Goal: Task Accomplishment & Management: Manage account settings

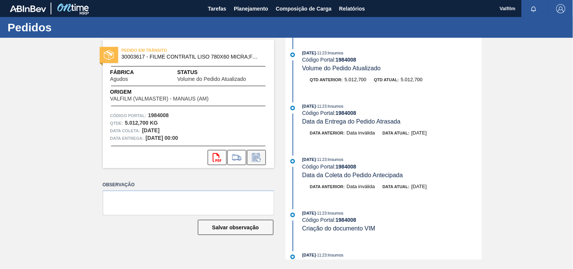
click at [252, 163] on button at bounding box center [256, 157] width 19 height 15
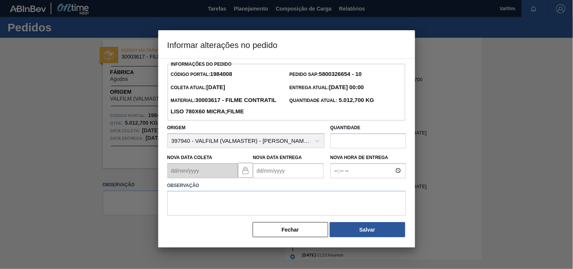
click at [278, 178] on Entrega1984008 "Nova Data Entrega" at bounding box center [288, 170] width 71 height 15
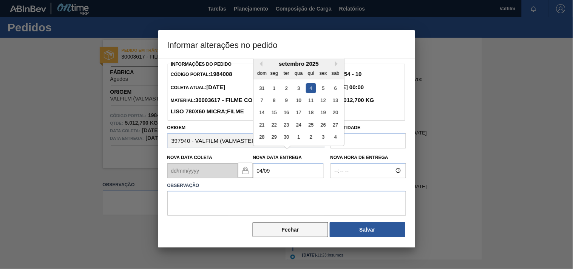
type Entrega1984008 "04/09/2025"
click at [304, 237] on button "Fechar" at bounding box center [291, 229] width 76 height 15
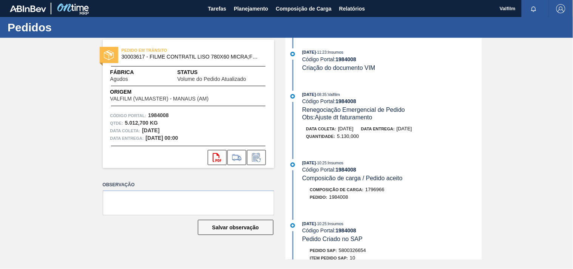
scroll to position [335, 0]
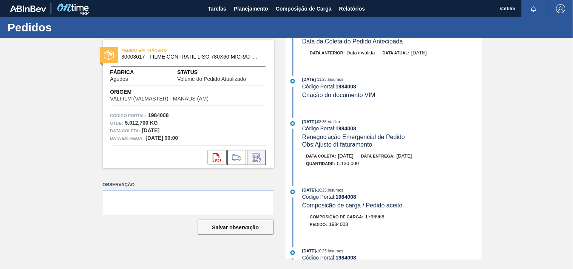
click at [259, 156] on icon at bounding box center [256, 157] width 12 height 9
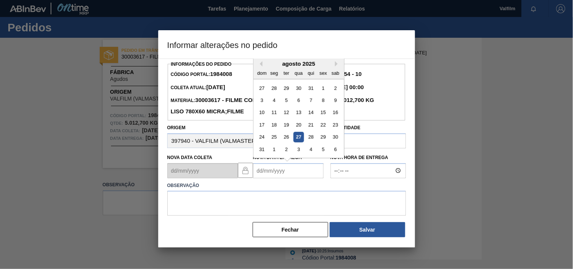
click at [271, 178] on Entrega1984008 "Nova Data Entrega" at bounding box center [288, 170] width 71 height 15
click at [311, 93] on div "4" at bounding box center [310, 88] width 10 height 10
type Entrega1984008 "04/09/2025"
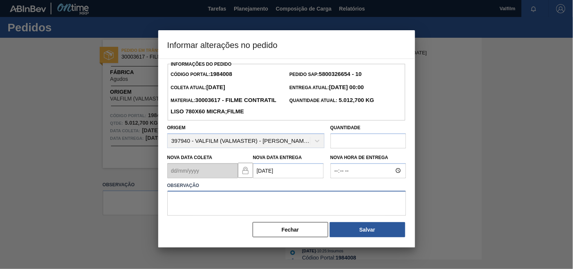
click at [211, 216] on textarea at bounding box center [286, 203] width 239 height 25
type textarea "DATA ORIGINAL."
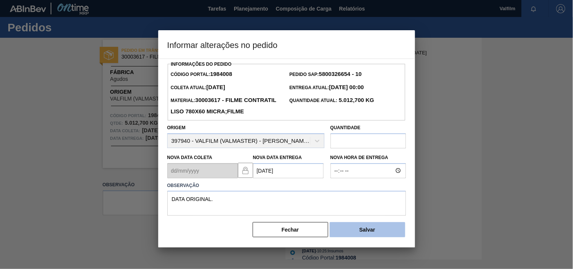
click at [360, 237] on button "Salvar" at bounding box center [368, 229] width 76 height 15
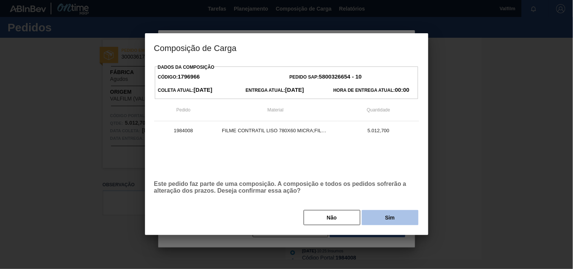
click at [374, 224] on button "Sim" at bounding box center [390, 217] width 57 height 15
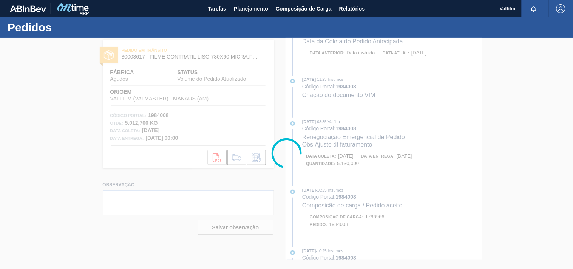
scroll to position [397, 0]
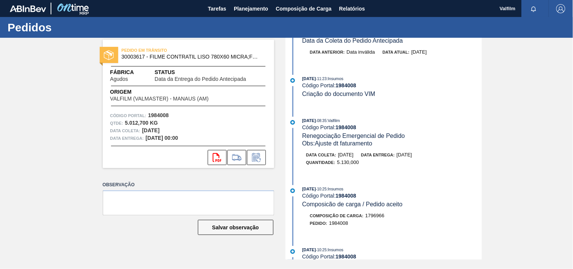
click at [48, 117] on div "PEDIDO EM TRÂNSITO 30003617 - FILME CONTRATIL LISO 780X60 MICRA;FILME Fábrica A…" at bounding box center [286, 149] width 573 height 222
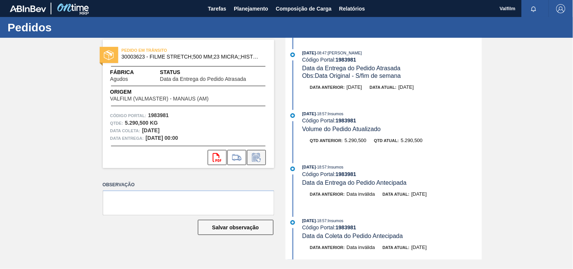
click at [257, 157] on icon at bounding box center [256, 157] width 12 height 9
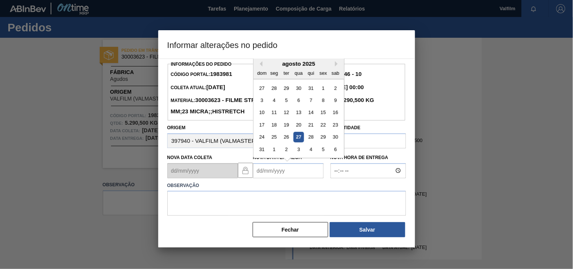
click at [267, 178] on Entrega1983981 "Nova Data Entrega" at bounding box center [288, 170] width 71 height 15
click at [312, 93] on div "4" at bounding box center [310, 88] width 10 height 10
type Entrega1983981 "[DATE]"
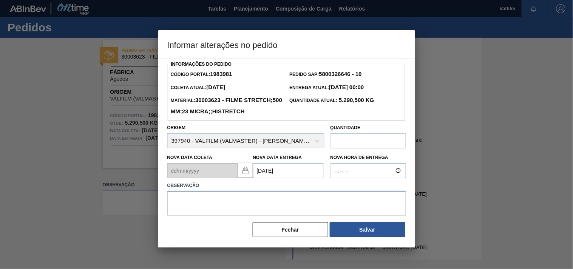
click at [234, 216] on textarea at bounding box center [286, 203] width 239 height 25
type textarea "ajuste entrega - otimização card / veiculo."
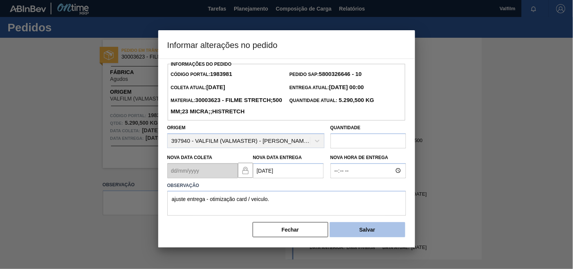
click at [386, 237] on button "Salvar" at bounding box center [368, 229] width 76 height 15
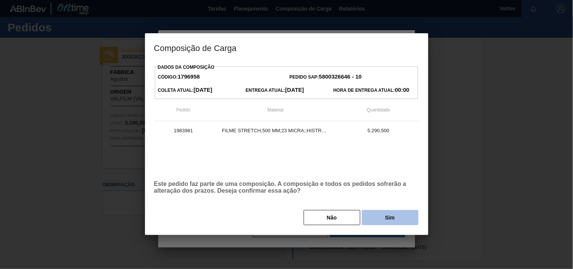
click at [386, 225] on button "Sim" at bounding box center [390, 217] width 57 height 15
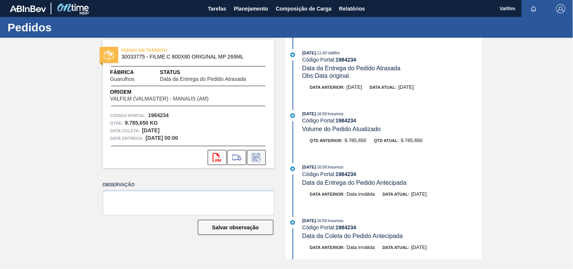
click at [259, 157] on icon at bounding box center [256, 157] width 12 height 9
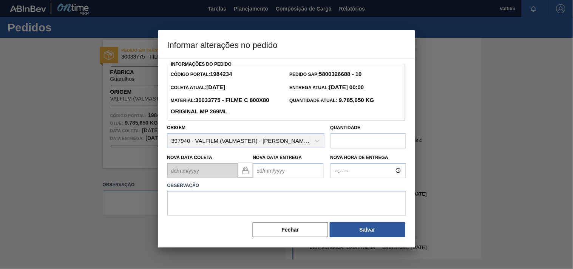
drag, startPoint x: 264, startPoint y: 178, endPoint x: 264, endPoint y: 171, distance: 6.8
click at [264, 174] on Entrega1984234 "Nova Data Entrega" at bounding box center [288, 170] width 71 height 15
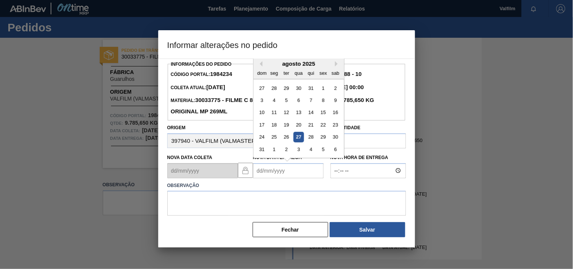
click at [264, 171] on Entrega1984234 "Nova Data Entrega" at bounding box center [288, 170] width 71 height 15
drag, startPoint x: 274, startPoint y: 103, endPoint x: 234, endPoint y: 166, distance: 74.7
click at [273, 104] on div "8" at bounding box center [274, 100] width 10 height 10
type Entrega1984234 "[DATE]"
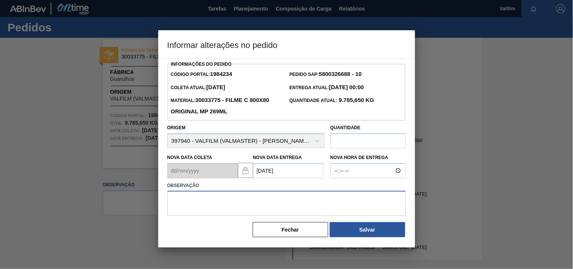
click at [208, 197] on textarea at bounding box center [286, 203] width 239 height 25
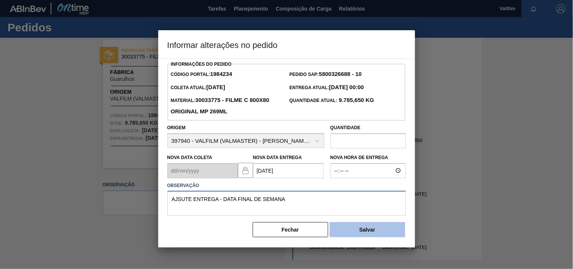
type textarea "AJSUTE ENTREGA - DATA FINAL DE SEMANA"
click at [385, 236] on button "Salvar" at bounding box center [368, 229] width 76 height 15
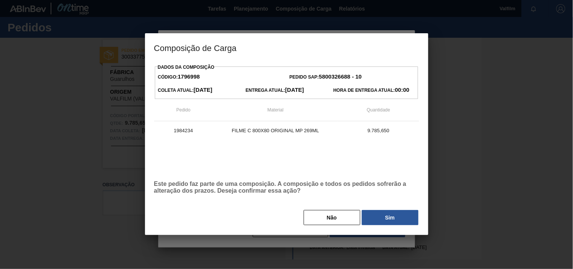
drag, startPoint x: 397, startPoint y: 217, endPoint x: 19, endPoint y: 194, distance: 378.6
click at [396, 217] on button "Sim" at bounding box center [390, 217] width 57 height 15
